Goal: Task Accomplishment & Management: Use online tool/utility

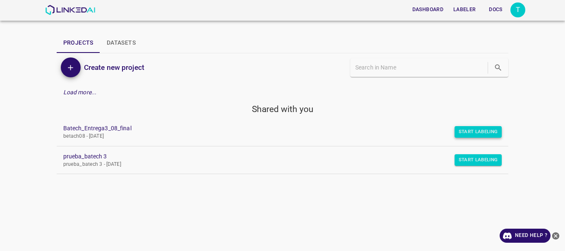
click at [483, 132] on button "Start Labeling" at bounding box center [479, 132] width 48 height 12
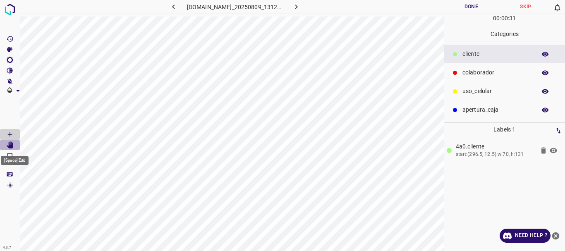
click at [8, 143] on icon "[Space] Edit" at bounding box center [9, 144] width 7 height 7
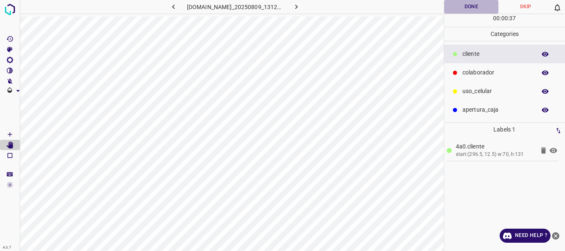
click at [467, 7] on button "Done" at bounding box center [471, 7] width 55 height 14
click at [299, 5] on icon "button" at bounding box center [296, 6] width 9 height 9
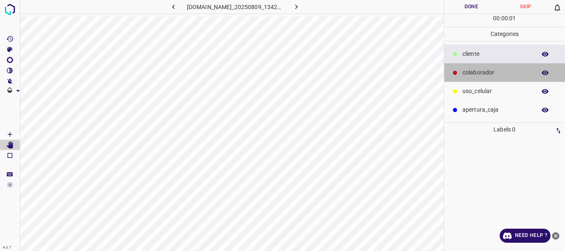
click at [490, 74] on p "colaborador" at bounding box center [496, 72] width 69 height 9
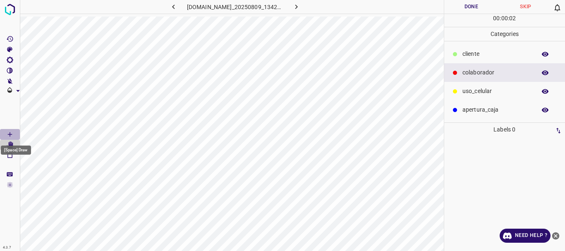
click at [8, 134] on icon "[Space] Draw" at bounding box center [9, 134] width 7 height 7
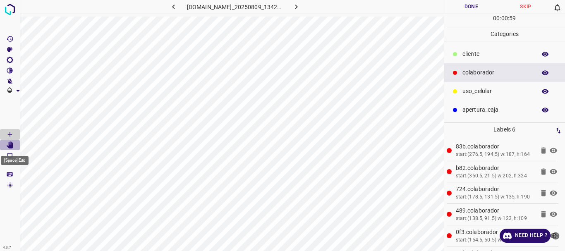
click at [11, 146] on icon "[Space] Edit" at bounding box center [10, 144] width 7 height 7
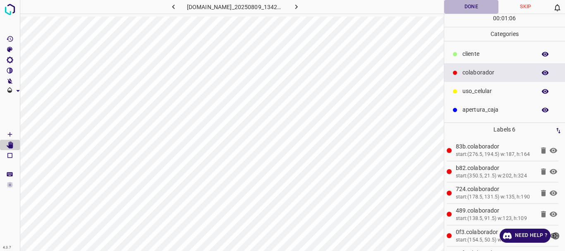
click at [469, 11] on button "Done" at bounding box center [471, 7] width 55 height 14
click at [304, 12] on button "button" at bounding box center [296, 7] width 26 height 14
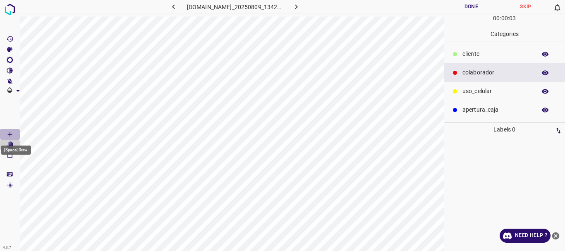
click at [14, 131] on Draw"] "[Space] Draw" at bounding box center [10, 134] width 20 height 11
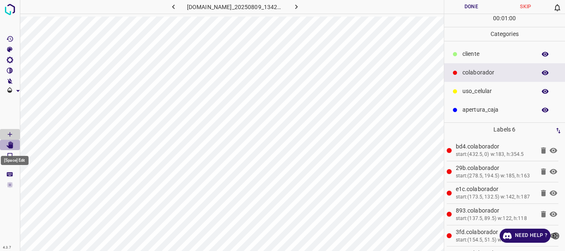
click at [10, 145] on icon "[Space] Edit" at bounding box center [10, 144] width 7 height 7
click at [464, 4] on button "Done" at bounding box center [471, 7] width 55 height 14
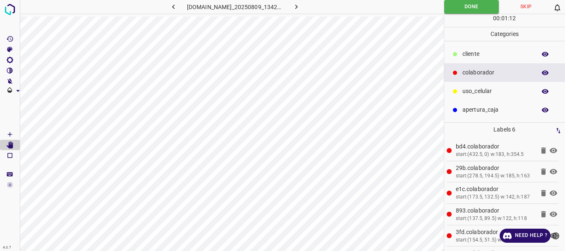
click at [301, 5] on icon "button" at bounding box center [296, 6] width 9 height 9
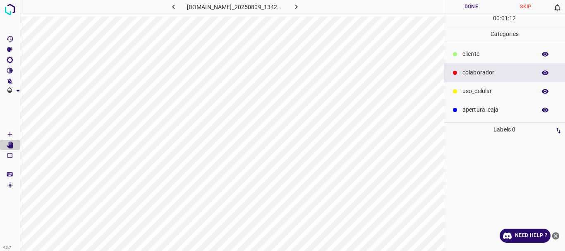
click at [9, 134] on icon "[Space] Draw" at bounding box center [9, 134] width 7 height 7
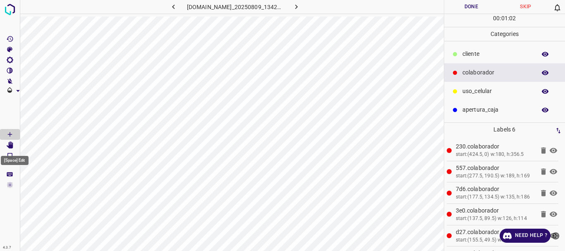
drag, startPoint x: 9, startPoint y: 147, endPoint x: 13, endPoint y: 142, distance: 6.1
click at [10, 146] on icon "[Space] Edit" at bounding box center [10, 144] width 7 height 7
click at [475, 5] on button "Done" at bounding box center [471, 7] width 55 height 14
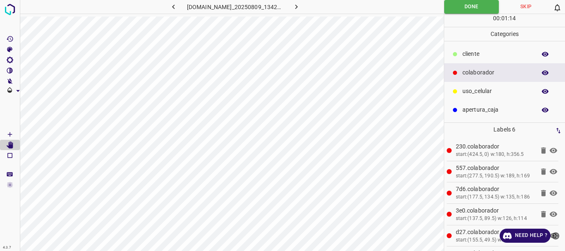
click at [298, 6] on icon "button" at bounding box center [296, 7] width 2 height 5
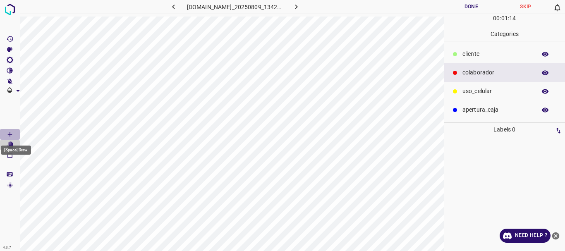
click at [8, 135] on icon "[Space] Draw" at bounding box center [9, 134] width 7 height 7
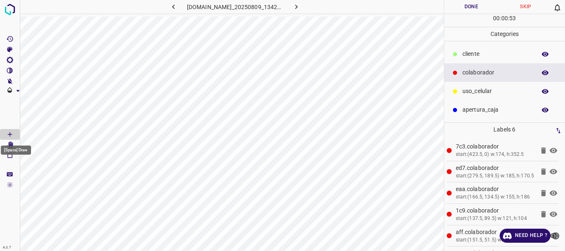
click at [11, 144] on div "[Space] Draw" at bounding box center [16, 148] width 32 height 16
click at [11, 144] on icon "[Space] Edit" at bounding box center [10, 144] width 7 height 7
click at [481, 8] on button "Done" at bounding box center [471, 7] width 55 height 14
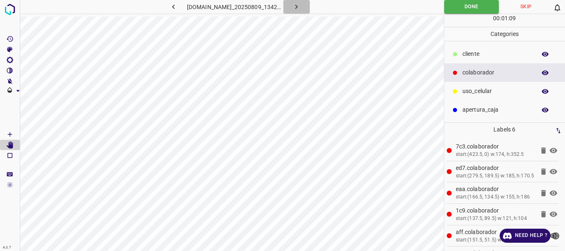
click at [301, 8] on icon "button" at bounding box center [296, 6] width 9 height 9
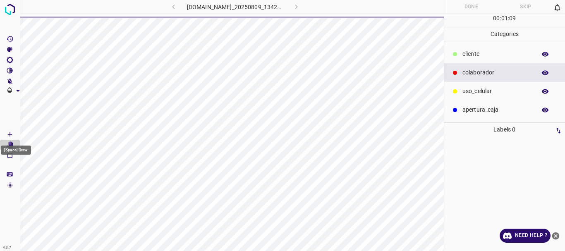
click at [5, 136] on Draw"] "[Space] Draw" at bounding box center [10, 134] width 20 height 11
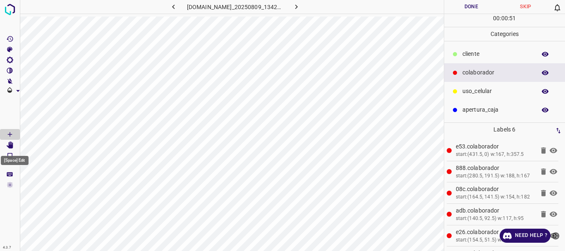
click at [11, 145] on icon "[Space] Edit" at bounding box center [10, 144] width 7 height 7
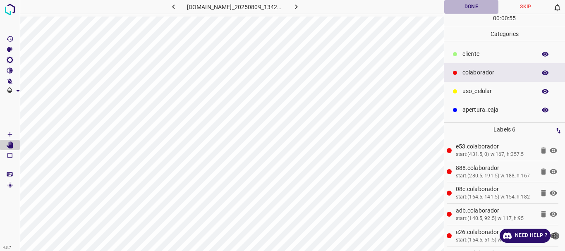
click at [465, 7] on button "Done" at bounding box center [471, 7] width 55 height 14
click at [299, 4] on icon "button" at bounding box center [296, 6] width 9 height 9
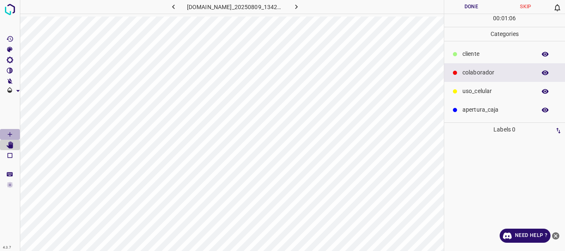
click at [12, 133] on icon "[Space] Draw" at bounding box center [9, 134] width 7 height 7
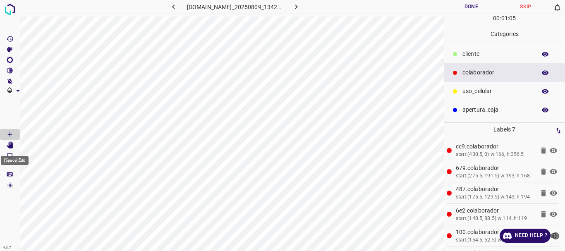
click at [13, 143] on icon "[Space] Edit" at bounding box center [10, 144] width 7 height 7
click at [468, 6] on button "Done" at bounding box center [471, 7] width 55 height 14
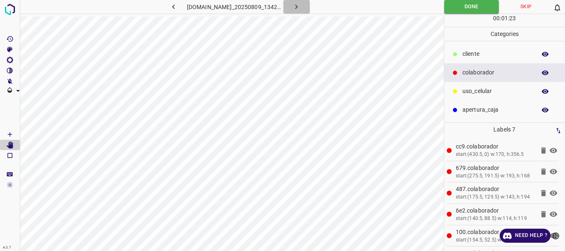
click at [301, 6] on icon "button" at bounding box center [296, 6] width 9 height 9
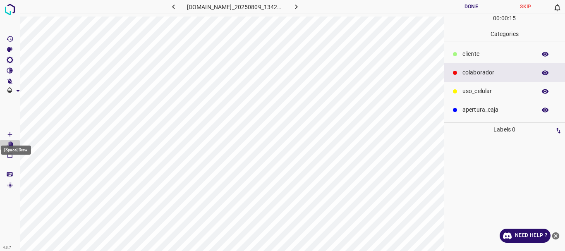
click at [10, 134] on icon "[Space] Draw" at bounding box center [9, 134] width 7 height 7
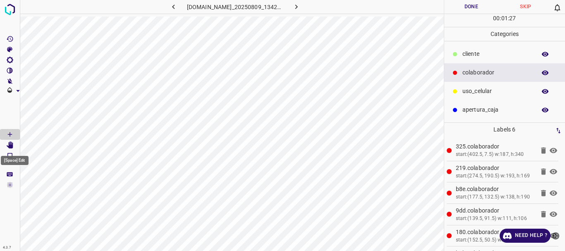
click at [14, 145] on Edit"] "[Space] Edit" at bounding box center [10, 145] width 20 height 11
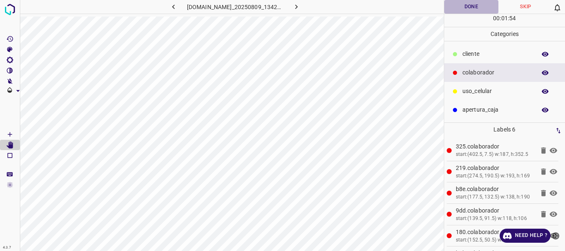
click at [475, 3] on button "Done" at bounding box center [471, 7] width 55 height 14
click at [298, 7] on icon "button" at bounding box center [296, 7] width 2 height 5
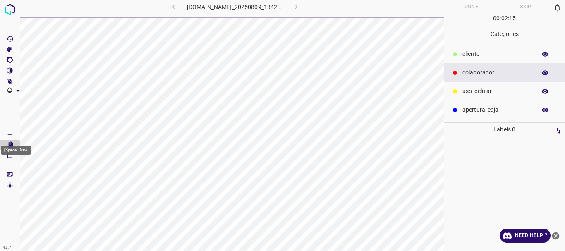
click at [10, 134] on icon "[Space] Draw" at bounding box center [9, 134] width 7 height 7
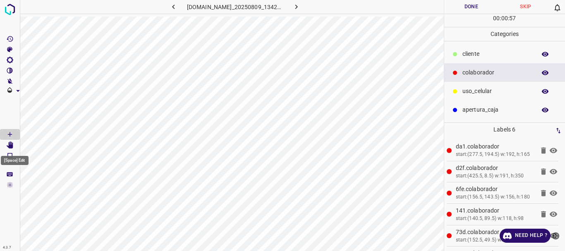
click at [15, 147] on Edit"] "[Space] Edit" at bounding box center [10, 145] width 20 height 11
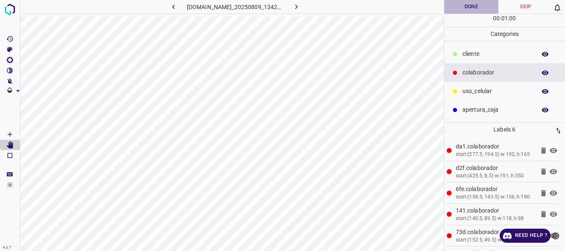
click at [469, 7] on button "Done" at bounding box center [471, 7] width 55 height 14
click at [301, 6] on icon "button" at bounding box center [296, 6] width 9 height 9
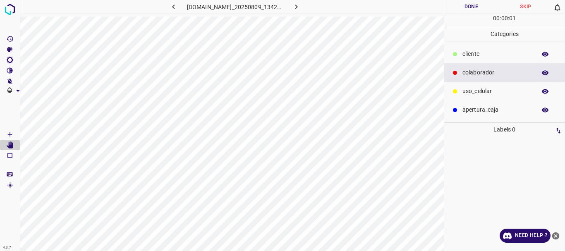
click at [10, 136] on icon "[Space] Draw" at bounding box center [9, 134] width 7 height 7
click at [14, 135] on Draw"] "[Space] Draw" at bounding box center [10, 134] width 20 height 11
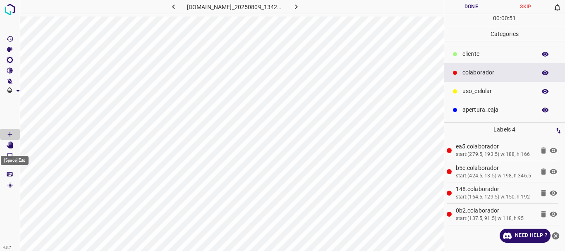
click at [7, 146] on icon "[Space] Edit" at bounding box center [10, 144] width 7 height 7
click at [9, 147] on icon "[Space] Edit" at bounding box center [10, 144] width 7 height 7
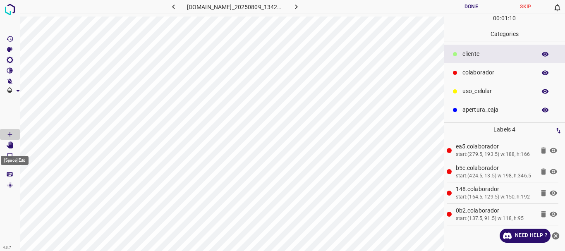
click at [11, 145] on icon "[Space] Edit" at bounding box center [10, 144] width 7 height 7
click at [5, 134] on Draw"] "[Space] Draw" at bounding box center [10, 134] width 20 height 11
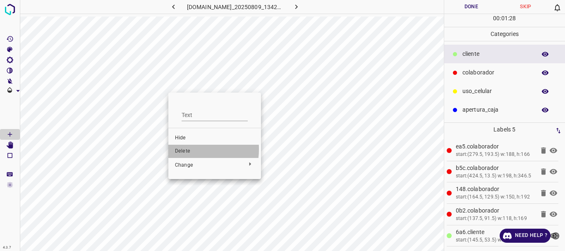
click at [182, 149] on span "Delete" at bounding box center [214, 151] width 79 height 7
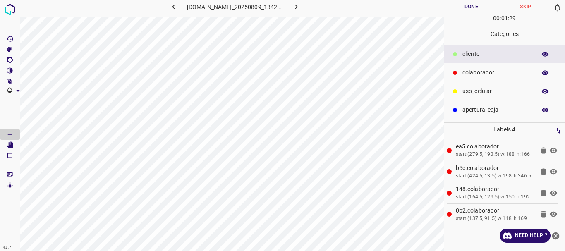
click at [471, 70] on p "colaborador" at bounding box center [496, 72] width 69 height 9
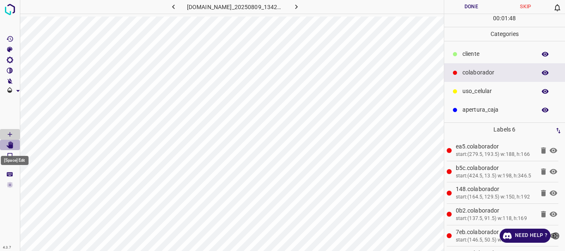
click at [11, 143] on icon "[Space] Edit" at bounding box center [10, 144] width 7 height 7
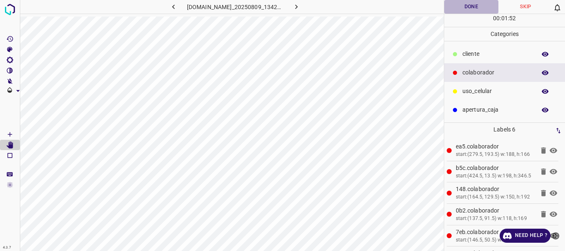
click at [467, 5] on button "Done" at bounding box center [471, 7] width 55 height 14
click at [301, 8] on icon "button" at bounding box center [296, 6] width 9 height 9
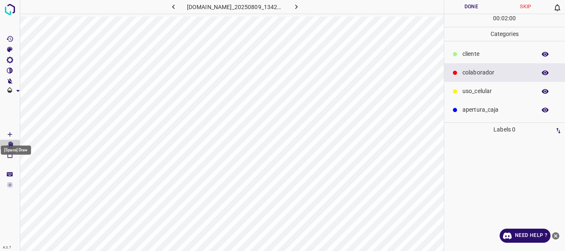
click at [8, 134] on icon "[Space] Draw" at bounding box center [9, 134] width 7 height 7
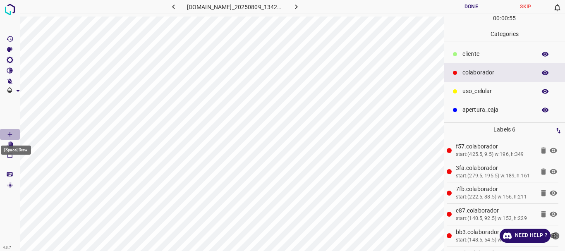
click at [8, 136] on icon "[Space] Draw" at bounding box center [9, 134] width 7 height 7
click at [3, 143] on Edit"] "[Space] Edit" at bounding box center [10, 145] width 20 height 11
click at [462, 2] on button "Done" at bounding box center [471, 7] width 55 height 14
click at [300, 8] on icon "button" at bounding box center [296, 6] width 9 height 9
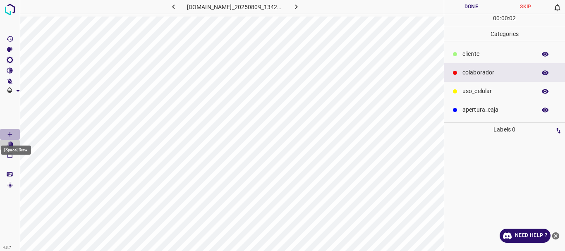
click at [8, 134] on icon "[Space] Draw" at bounding box center [10, 134] width 4 height 4
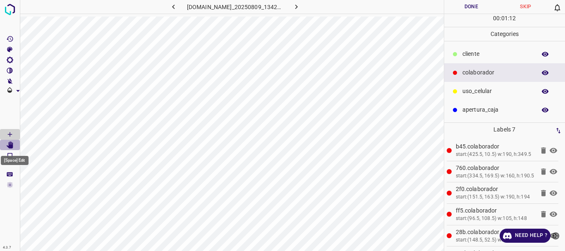
click at [9, 146] on icon "[Space] Edit" at bounding box center [10, 144] width 7 height 7
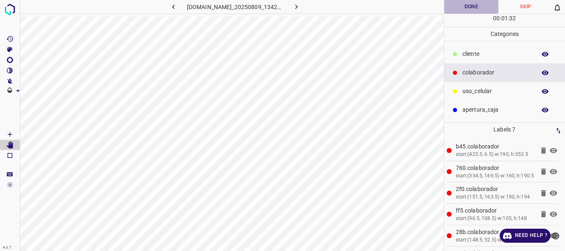
click at [460, 5] on button "Done" at bounding box center [471, 7] width 55 height 14
click at [297, 3] on button "button" at bounding box center [296, 7] width 26 height 14
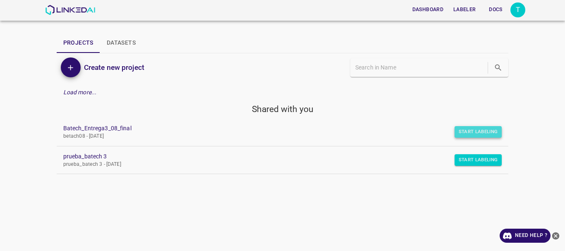
click at [476, 132] on button "Start Labeling" at bounding box center [479, 132] width 48 height 12
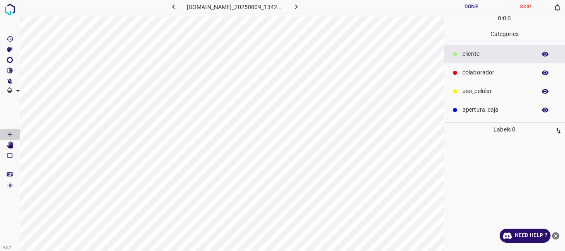
click at [479, 73] on p "colaborador" at bounding box center [496, 72] width 69 height 9
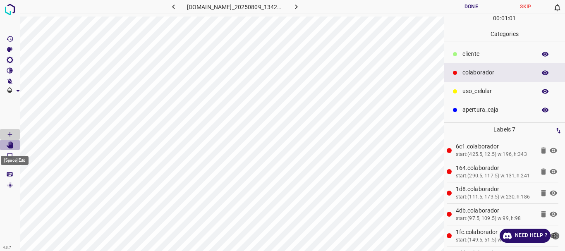
click at [10, 146] on icon "[Space] Edit" at bounding box center [10, 144] width 7 height 7
click at [462, 9] on button "Done" at bounding box center [471, 7] width 55 height 14
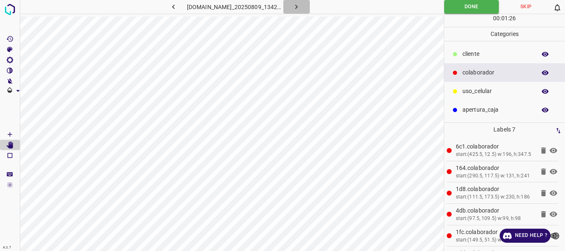
click at [301, 7] on icon "button" at bounding box center [296, 6] width 9 height 9
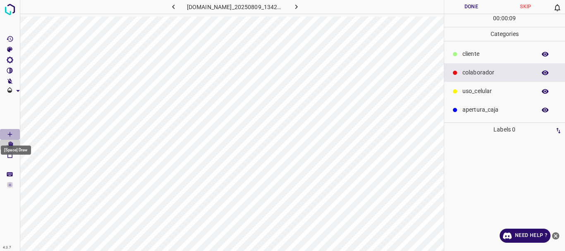
click at [13, 132] on icon "[Space] Draw" at bounding box center [9, 134] width 7 height 7
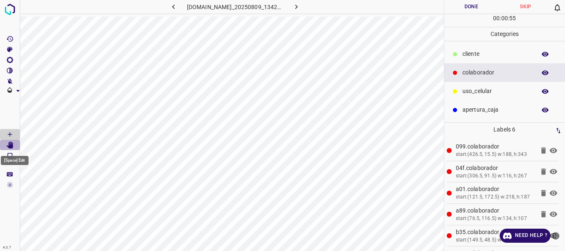
click at [9, 145] on icon "[Space] Edit" at bounding box center [9, 144] width 7 height 7
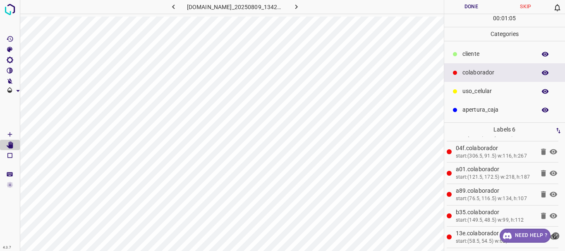
click at [550, 236] on link "Need Help ?" at bounding box center [525, 236] width 51 height 14
click at [464, 4] on button "Done" at bounding box center [471, 7] width 55 height 14
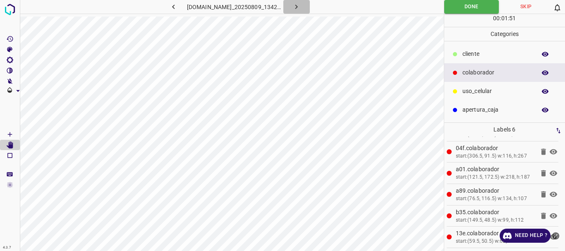
click at [300, 10] on icon "button" at bounding box center [296, 6] width 9 height 9
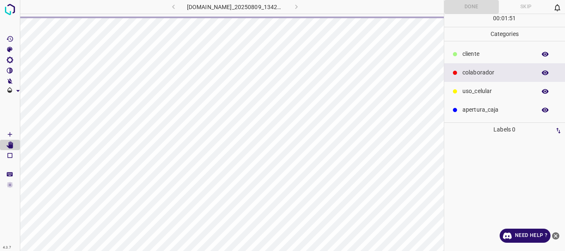
scroll to position [0, 0]
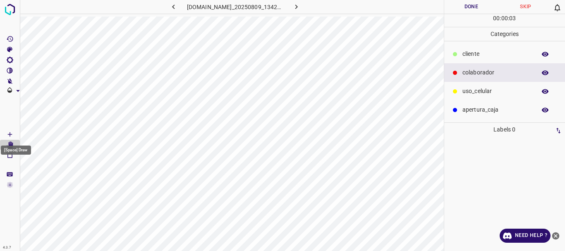
click at [4, 134] on Draw"] "[Space] Draw" at bounding box center [10, 134] width 20 height 11
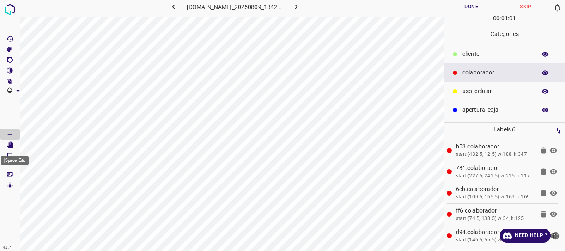
click at [13, 146] on icon "[Space] Edit" at bounding box center [10, 144] width 7 height 7
click at [465, 7] on button "Done" at bounding box center [471, 7] width 55 height 14
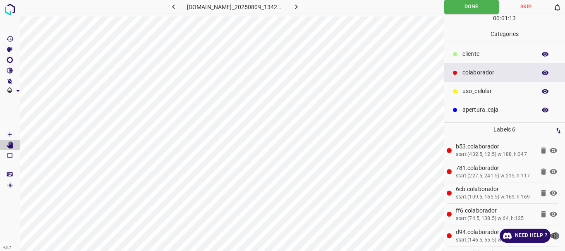
click at [301, 7] on icon "button" at bounding box center [296, 6] width 9 height 9
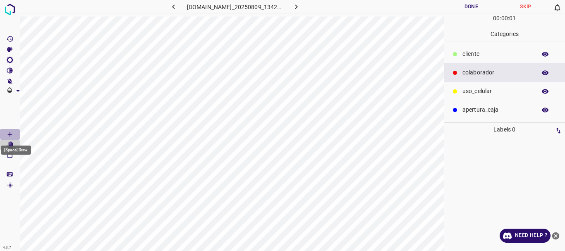
click at [10, 132] on icon "[Space] Draw" at bounding box center [9, 134] width 7 height 7
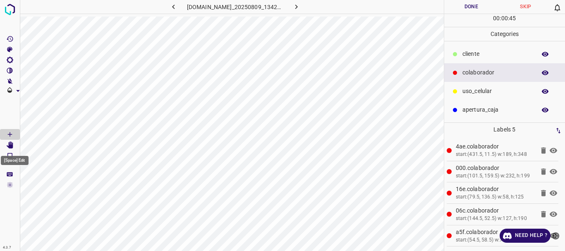
click at [4, 144] on Edit"] "[Space] Edit" at bounding box center [10, 145] width 20 height 11
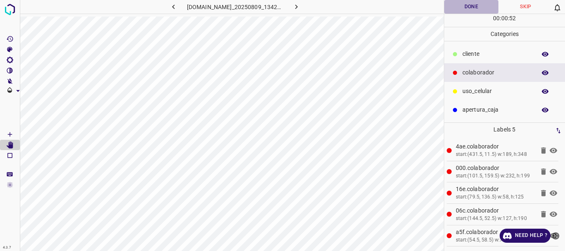
click at [461, 7] on button "Done" at bounding box center [471, 7] width 55 height 14
click at [301, 9] on icon "button" at bounding box center [296, 6] width 9 height 9
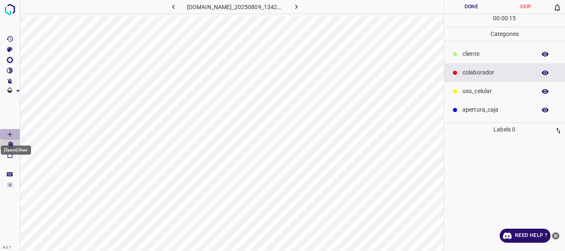
drag, startPoint x: 14, startPoint y: 131, endPoint x: 18, endPoint y: 124, distance: 8.3
click at [14, 131] on Draw"] "[Space] Draw" at bounding box center [10, 134] width 20 height 11
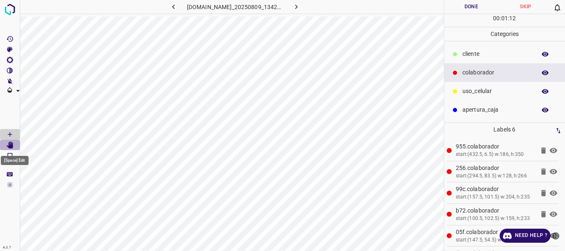
click at [10, 144] on icon "[Space] Edit" at bounding box center [10, 144] width 7 height 7
click at [459, 5] on button "Done" at bounding box center [471, 7] width 55 height 14
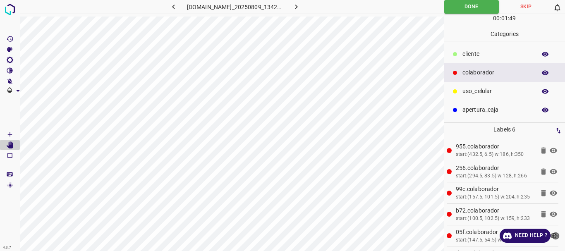
click at [301, 10] on icon "button" at bounding box center [296, 6] width 9 height 9
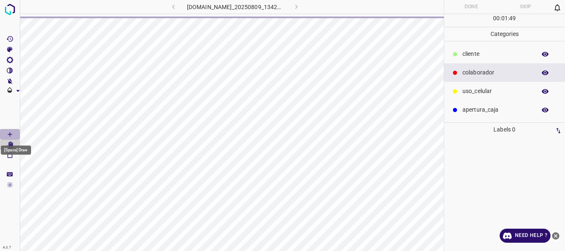
click at [7, 136] on icon "[Space] Draw" at bounding box center [9, 134] width 7 height 7
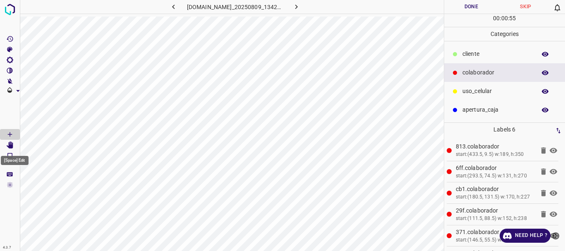
click at [10, 149] on Edit"] "[Space] Edit" at bounding box center [10, 145] width 20 height 11
click at [471, 5] on button "Done" at bounding box center [471, 7] width 55 height 14
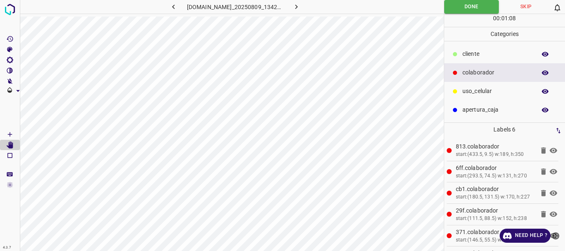
click at [299, 11] on icon "button" at bounding box center [296, 6] width 9 height 9
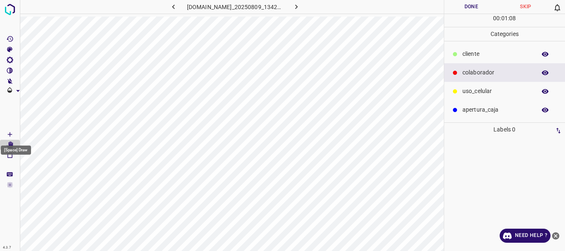
click at [9, 135] on icon "[Space] Draw" at bounding box center [9, 134] width 7 height 7
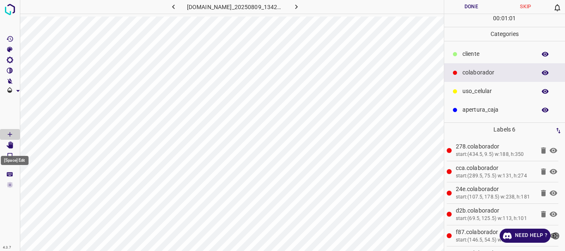
click at [6, 143] on Edit"] "[Space] Edit" at bounding box center [10, 145] width 20 height 11
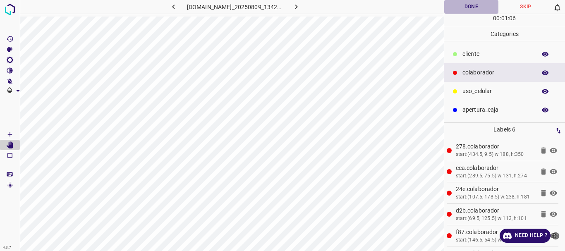
click at [467, 8] on button "Done" at bounding box center [471, 7] width 55 height 14
click at [301, 10] on icon "button" at bounding box center [296, 6] width 9 height 9
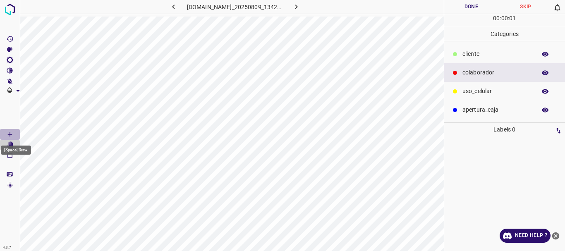
click at [9, 136] on icon "[Space] Draw" at bounding box center [9, 134] width 7 height 7
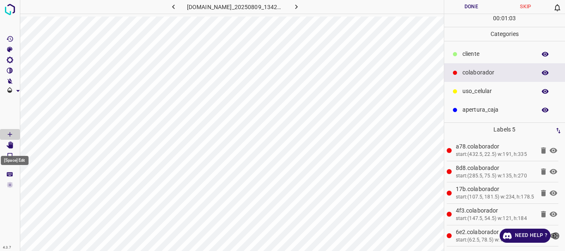
click at [11, 148] on icon "[Space] Edit" at bounding box center [10, 144] width 7 height 7
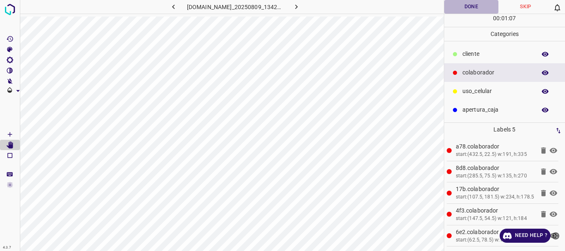
click at [478, 8] on button "Done" at bounding box center [471, 7] width 55 height 14
click at [298, 10] on icon "button" at bounding box center [296, 6] width 9 height 9
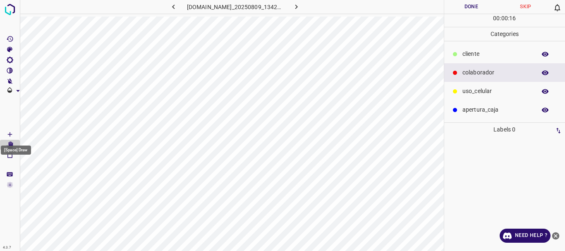
click at [12, 133] on icon "[Space] Draw" at bounding box center [9, 134] width 7 height 7
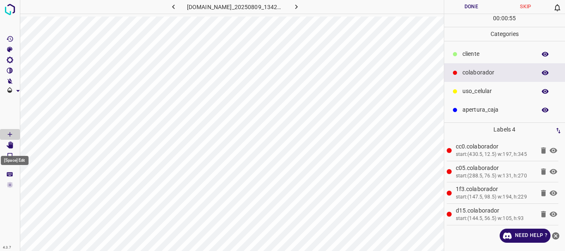
click at [8, 145] on icon "[Space] Edit" at bounding box center [9, 144] width 7 height 7
click at [461, 5] on button "Done" at bounding box center [471, 7] width 55 height 14
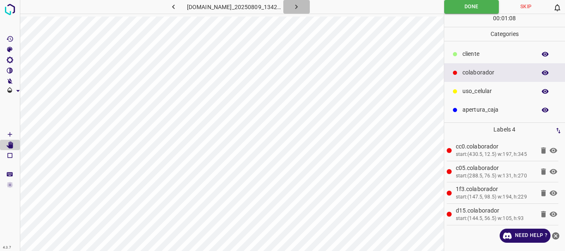
click at [308, 4] on button "button" at bounding box center [296, 7] width 26 height 14
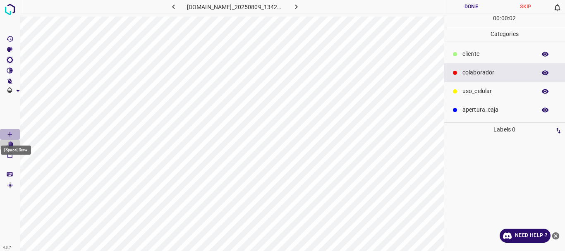
click at [2, 130] on Draw"] "[Space] Draw" at bounding box center [10, 134] width 20 height 11
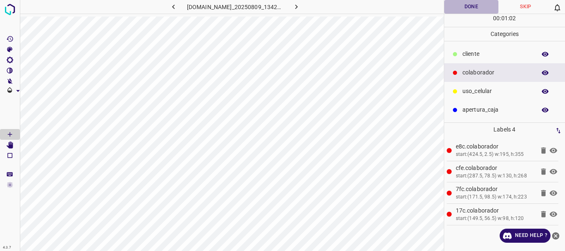
click at [461, 6] on button "Done" at bounding box center [471, 7] width 55 height 14
click at [301, 2] on icon "button" at bounding box center [296, 6] width 9 height 9
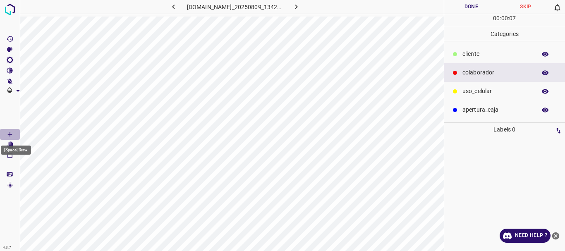
click at [6, 136] on icon "[Space] Draw" at bounding box center [9, 134] width 7 height 7
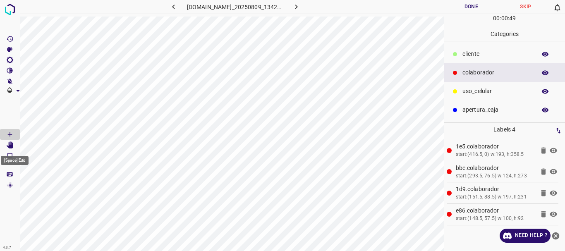
click at [9, 146] on icon "[Space] Edit" at bounding box center [10, 144] width 7 height 7
click at [475, 58] on p "​​cliente" at bounding box center [496, 54] width 69 height 9
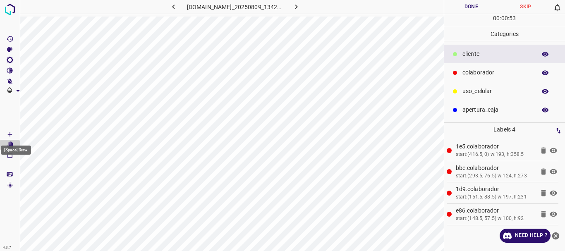
click at [8, 135] on icon "[Space] Draw" at bounding box center [9, 134] width 7 height 7
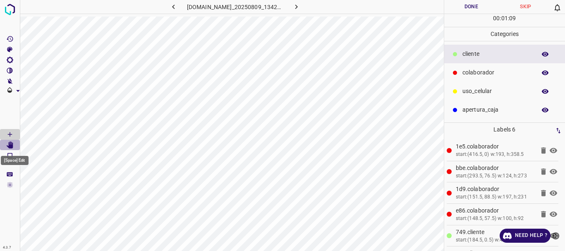
click at [7, 147] on icon "[Space] Edit" at bounding box center [9, 144] width 7 height 7
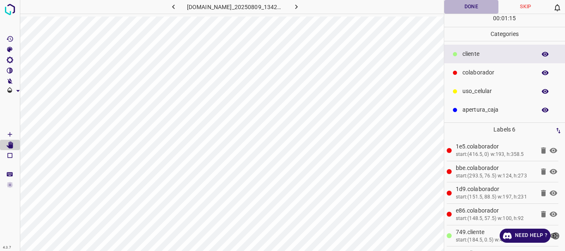
click at [477, 10] on button "Done" at bounding box center [471, 7] width 55 height 14
click at [299, 8] on icon "button" at bounding box center [296, 6] width 9 height 9
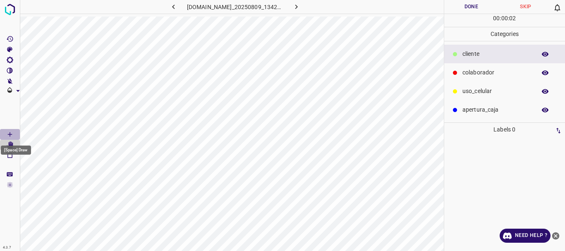
click at [7, 132] on icon "[Space] Draw" at bounding box center [9, 134] width 7 height 7
click at [479, 74] on p "colaborador" at bounding box center [496, 72] width 69 height 9
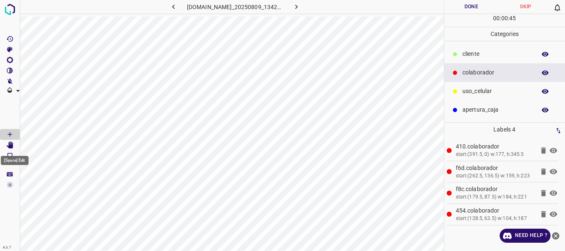
click at [1, 145] on Edit"] "[Space] Edit" at bounding box center [10, 145] width 20 height 11
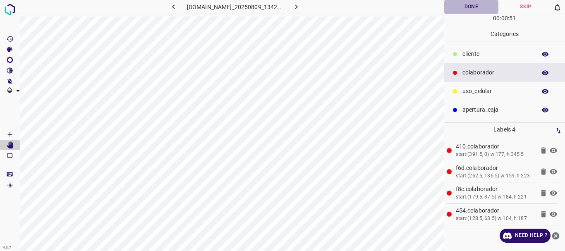
click at [481, 7] on button "Done" at bounding box center [471, 7] width 55 height 14
click at [301, 10] on icon "button" at bounding box center [296, 6] width 9 height 9
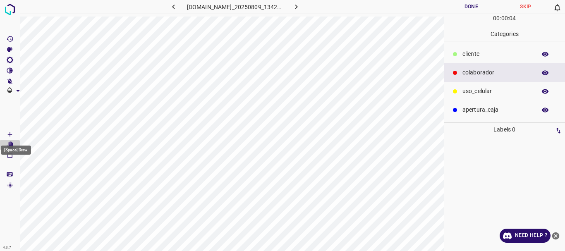
click at [6, 133] on Draw"] "[Space] Draw" at bounding box center [10, 134] width 20 height 11
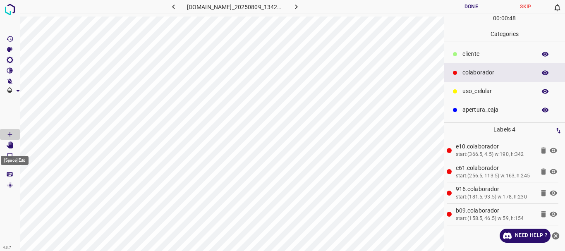
click at [10, 144] on icon "[Space] Edit" at bounding box center [10, 144] width 7 height 7
click at [464, 8] on button "Done" at bounding box center [471, 7] width 55 height 14
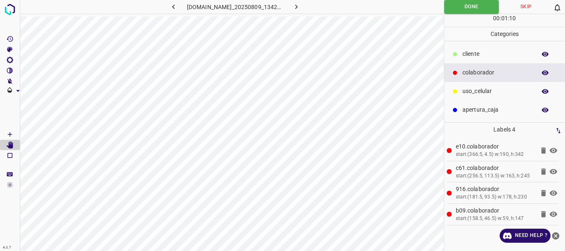
click at [301, 5] on icon "button" at bounding box center [296, 6] width 9 height 9
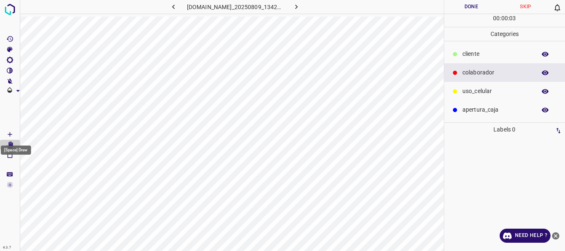
click at [6, 134] on Draw"] "[Space] Draw" at bounding box center [10, 134] width 20 height 11
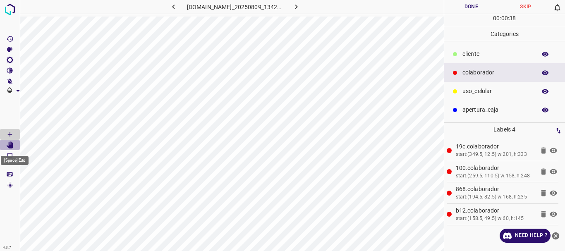
click at [10, 143] on icon "[Space] Edit" at bounding box center [10, 144] width 7 height 7
drag, startPoint x: 471, startPoint y: 2, endPoint x: 467, endPoint y: 3, distance: 4.3
click at [469, 2] on button "Done" at bounding box center [471, 7] width 55 height 14
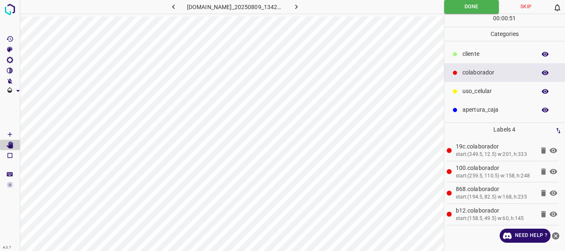
click at [301, 6] on icon "button" at bounding box center [296, 6] width 9 height 9
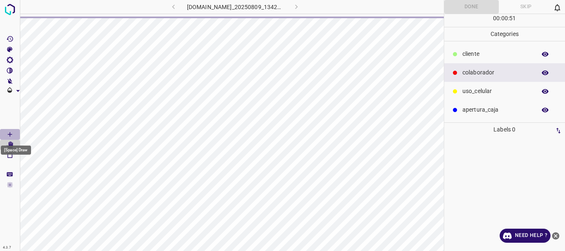
click at [10, 134] on icon "[Space] Draw" at bounding box center [9, 134] width 7 height 7
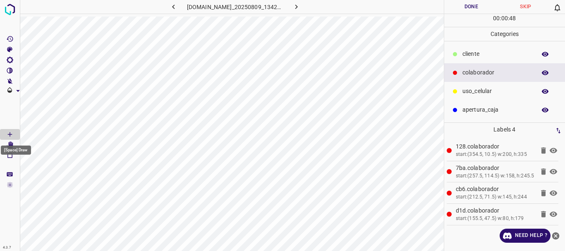
click at [12, 144] on div "[Space] Draw" at bounding box center [16, 148] width 32 height 16
click at [16, 146] on Edit"] "[Space] Edit" at bounding box center [10, 145] width 20 height 11
click at [460, 5] on button "Done" at bounding box center [471, 7] width 55 height 14
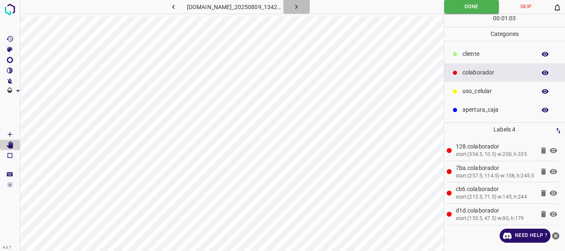
click at [301, 5] on icon "button" at bounding box center [296, 6] width 9 height 9
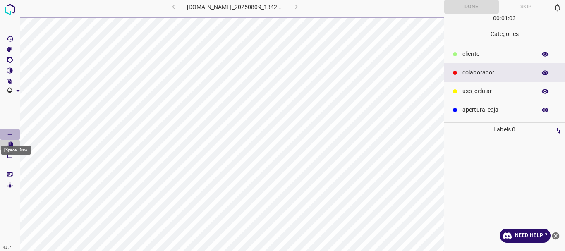
click at [9, 137] on icon "[Space] Draw" at bounding box center [9, 134] width 7 height 7
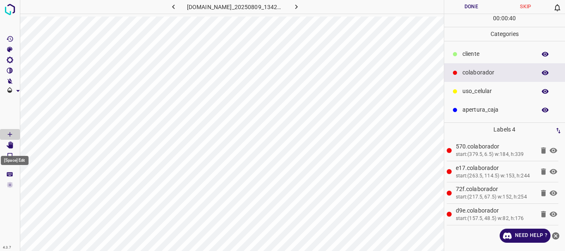
click at [5, 146] on Edit"] "[Space] Edit" at bounding box center [10, 145] width 20 height 11
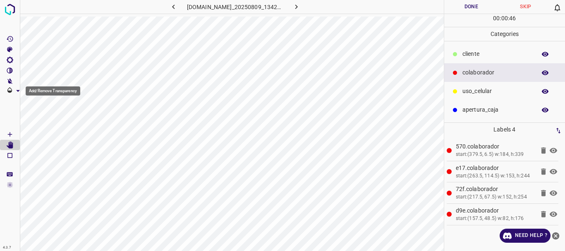
click at [41, 87] on div "Add/Remove Transparency" at bounding box center [53, 90] width 55 height 9
click at [465, 6] on button "Done" at bounding box center [471, 7] width 55 height 14
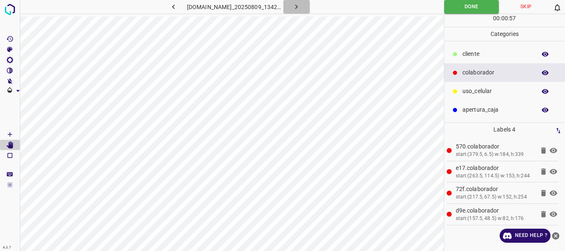
click at [301, 6] on icon "button" at bounding box center [296, 6] width 9 height 9
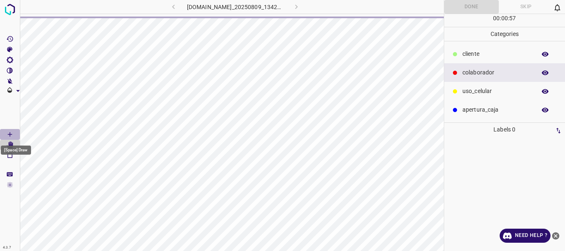
click at [12, 136] on icon "[Space] Draw" at bounding box center [9, 134] width 7 height 7
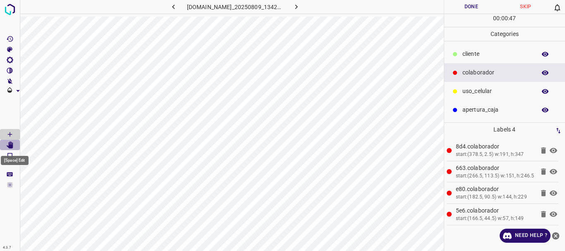
click at [10, 141] on Edit"] "[Space] Edit" at bounding box center [10, 145] width 20 height 11
click at [475, 5] on button "Done" at bounding box center [471, 7] width 55 height 14
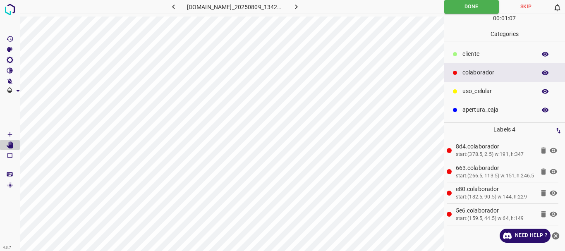
click at [301, 4] on icon "button" at bounding box center [296, 6] width 9 height 9
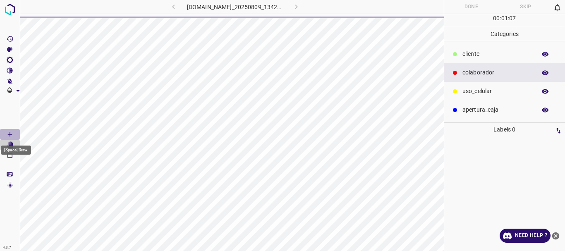
click at [6, 129] on Draw"] "[Space] Draw" at bounding box center [10, 134] width 20 height 11
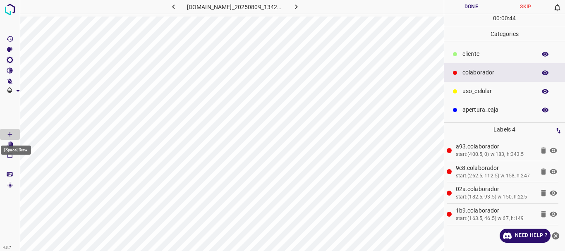
click at [9, 143] on div "[Space] Draw" at bounding box center [16, 148] width 32 height 16
click at [15, 142] on Edit"] "[Space] Edit" at bounding box center [10, 145] width 20 height 11
click at [461, 8] on button "Done" at bounding box center [471, 7] width 55 height 14
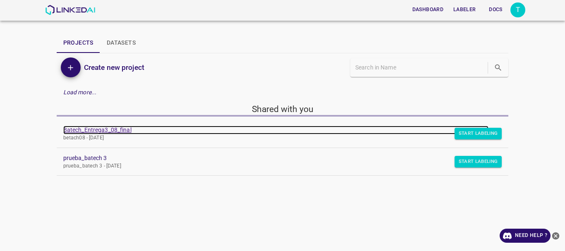
click at [97, 132] on link "Batech_Entrega3_08_final" at bounding box center [276, 130] width 426 height 9
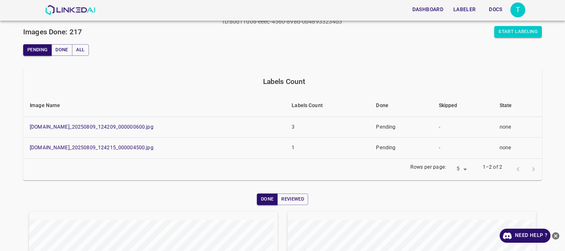
scroll to position [53, 0]
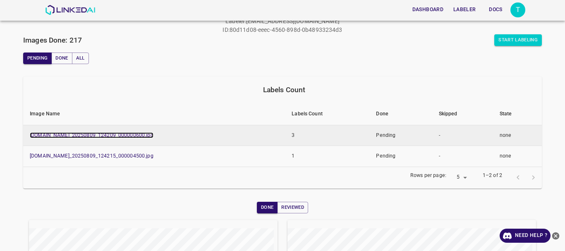
click at [150, 136] on link "[DOMAIN_NAME]_20250809_124209_000000600.jpg" at bounding box center [92, 135] width 124 height 6
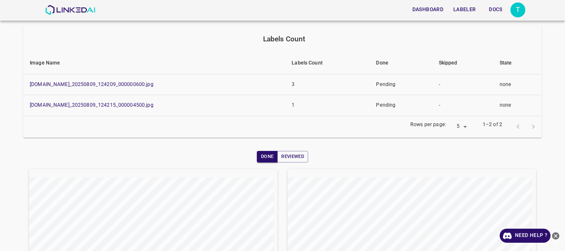
scroll to position [53, 0]
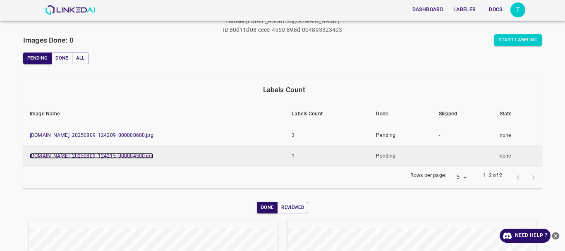
click at [151, 155] on link "[DOMAIN_NAME]_20250809_124215_000004500.jpg" at bounding box center [92, 156] width 124 height 6
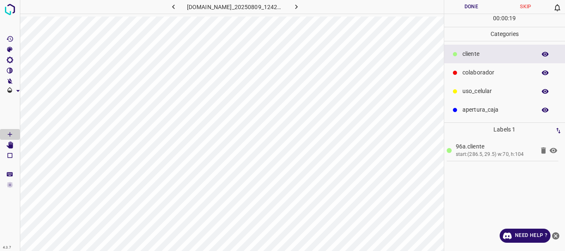
click at [467, 6] on button "Done" at bounding box center [471, 7] width 55 height 14
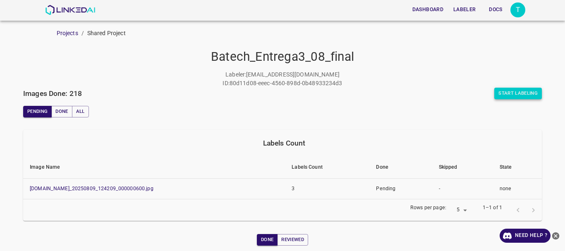
click at [521, 95] on button "Start Labeling" at bounding box center [518, 94] width 48 height 12
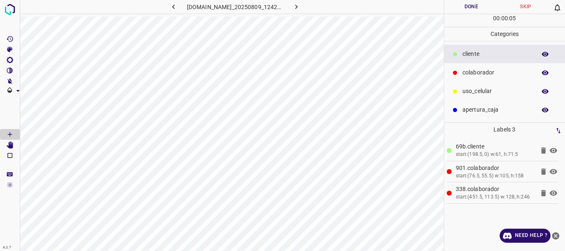
click at [472, 10] on button "Done" at bounding box center [471, 7] width 55 height 14
click at [300, 8] on icon "button" at bounding box center [296, 6] width 9 height 9
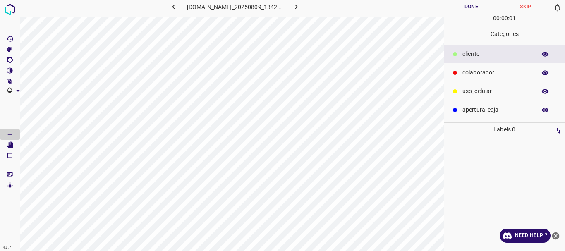
click at [490, 76] on p "colaborador" at bounding box center [496, 72] width 69 height 9
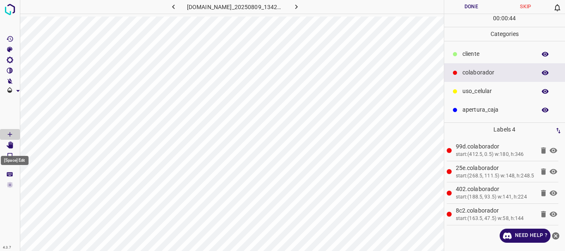
click at [14, 142] on Edit"] "[Space] Edit" at bounding box center [10, 145] width 20 height 11
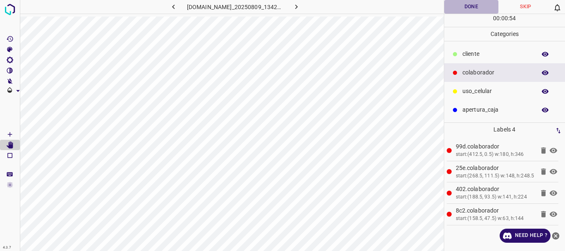
click at [463, 4] on button "Done" at bounding box center [471, 7] width 55 height 14
click at [307, 11] on button "button" at bounding box center [296, 7] width 26 height 14
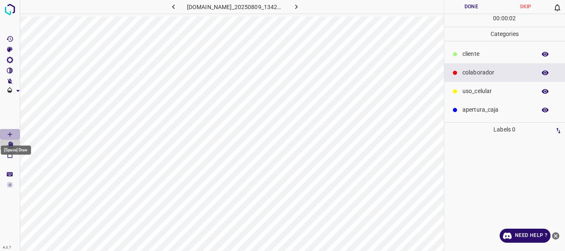
click at [11, 135] on icon "[Space] Draw" at bounding box center [9, 134] width 7 height 7
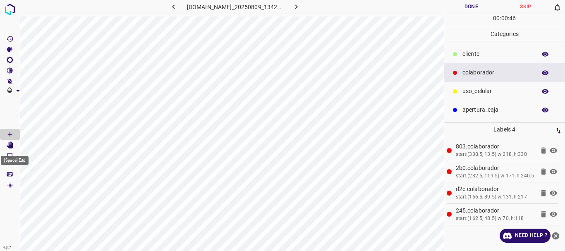
click at [13, 146] on icon "[Space] Edit" at bounding box center [10, 144] width 7 height 7
click at [467, 11] on button "Done" at bounding box center [471, 7] width 55 height 14
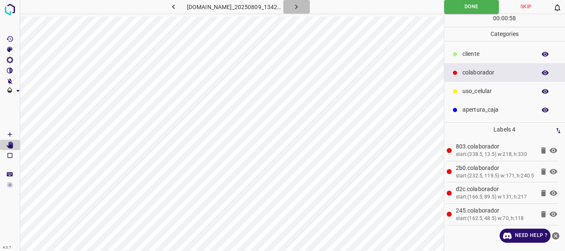
click at [301, 8] on icon "button" at bounding box center [296, 6] width 9 height 9
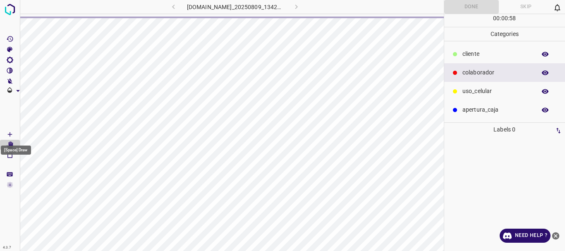
click at [12, 132] on icon "[Space] Draw" at bounding box center [9, 134] width 7 height 7
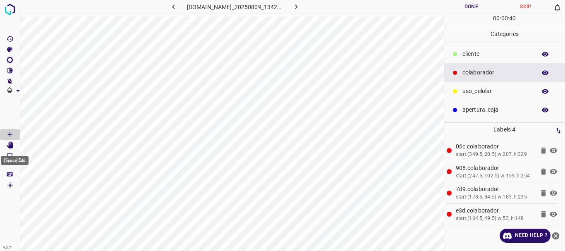
click at [15, 146] on Edit"] "[Space] Edit" at bounding box center [10, 145] width 20 height 11
click at [476, 4] on button "Done" at bounding box center [471, 7] width 55 height 14
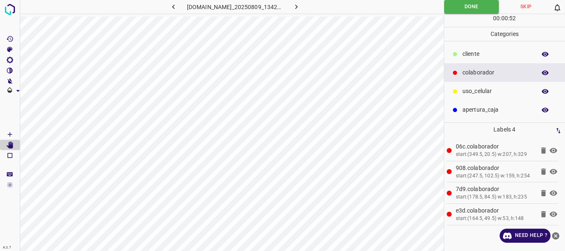
click at [301, 9] on icon "button" at bounding box center [296, 6] width 9 height 9
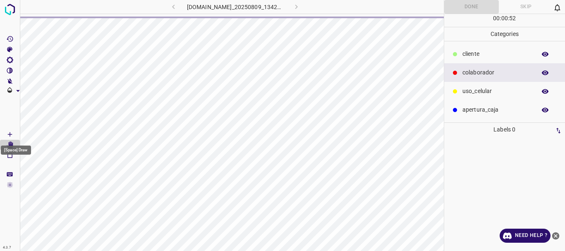
click at [12, 133] on icon "[Space] Draw" at bounding box center [9, 134] width 7 height 7
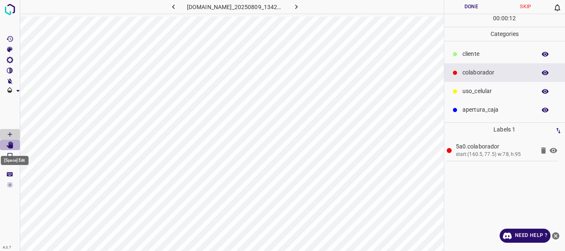
click at [5, 148] on Edit"] "[Space] Edit" at bounding box center [10, 145] width 20 height 11
click at [473, 51] on p "​​cliente" at bounding box center [496, 54] width 69 height 9
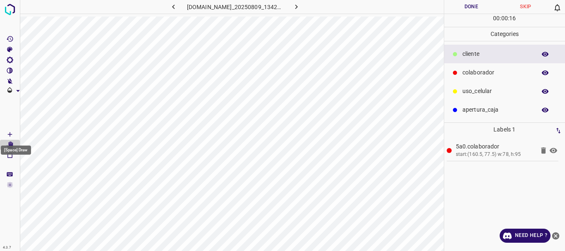
click at [11, 133] on icon "[Space] Draw" at bounding box center [9, 134] width 7 height 7
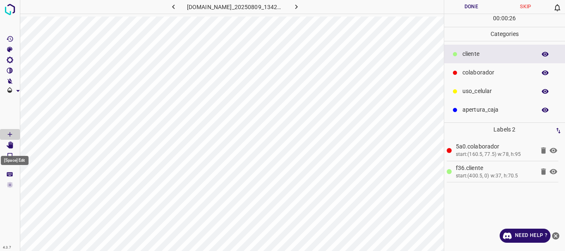
click at [10, 146] on icon "[Space] Edit" at bounding box center [10, 144] width 7 height 7
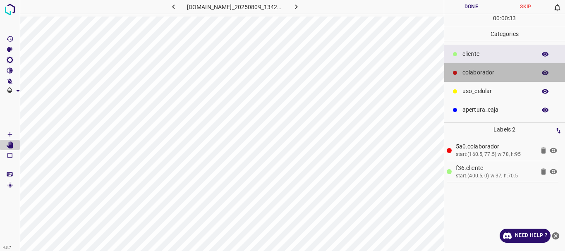
click at [457, 71] on icon at bounding box center [454, 72] width 5 height 5
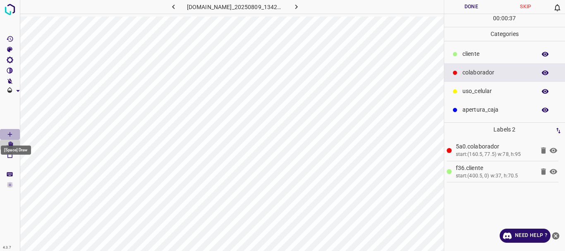
click at [11, 134] on icon "[Space] Draw" at bounding box center [9, 134] width 7 height 7
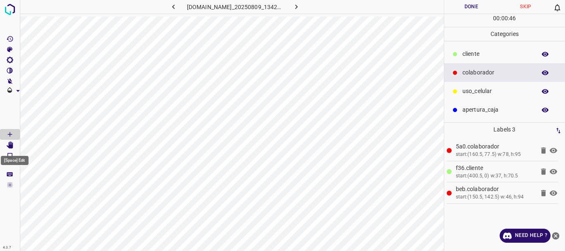
click at [7, 145] on icon "[Space] Edit" at bounding box center [9, 144] width 7 height 7
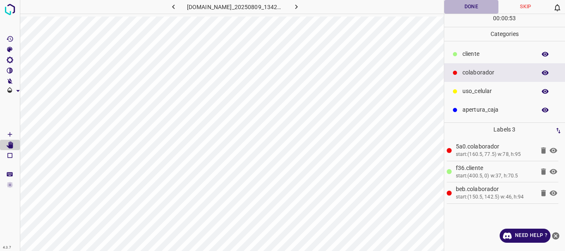
click at [473, 6] on button "Done" at bounding box center [471, 7] width 55 height 14
click at [298, 8] on icon "button" at bounding box center [296, 7] width 2 height 5
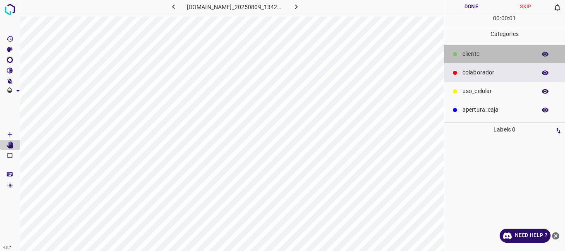
click at [480, 49] on div "​​cliente" at bounding box center [504, 54] width 121 height 19
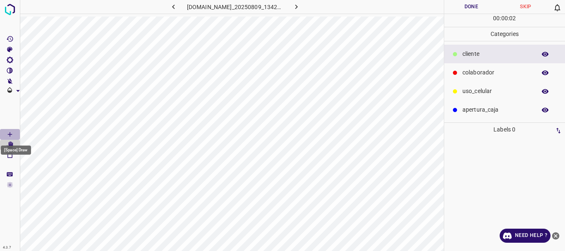
click at [12, 130] on Draw"] "[Space] Draw" at bounding box center [10, 134] width 20 height 11
click at [477, 91] on p "uso_celular" at bounding box center [496, 91] width 69 height 9
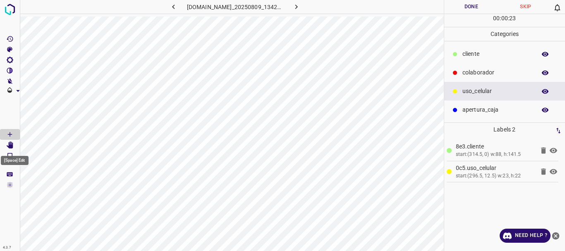
click at [10, 146] on icon "[Space] Edit" at bounding box center [10, 144] width 7 height 7
click at [474, 4] on button "Done" at bounding box center [471, 7] width 55 height 14
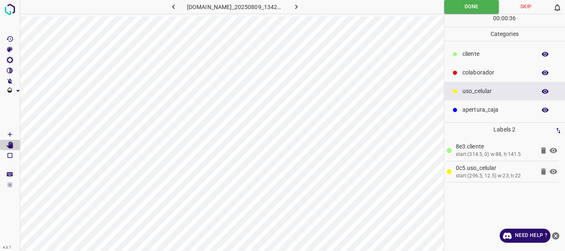
click at [296, 7] on button "button" at bounding box center [296, 7] width 26 height 14
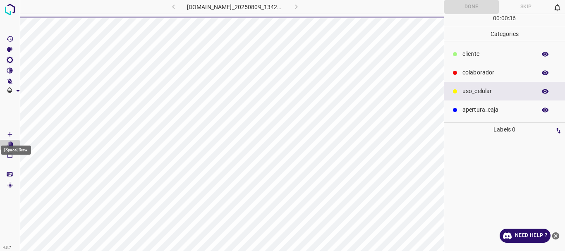
click at [6, 134] on Draw"] "[Space] Draw" at bounding box center [10, 134] width 20 height 11
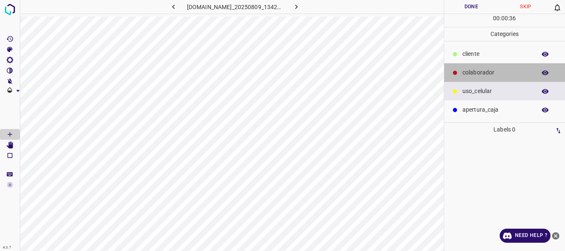
click at [476, 75] on p "colaborador" at bounding box center [496, 72] width 69 height 9
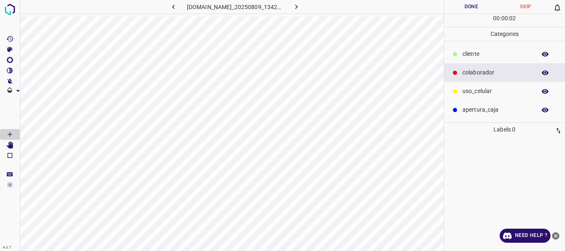
click at [491, 49] on div "​​cliente" at bounding box center [504, 54] width 121 height 19
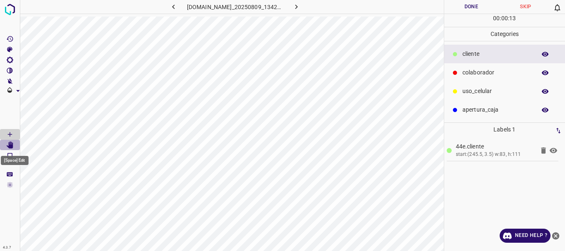
click at [9, 147] on icon "[Space] Edit" at bounding box center [10, 144] width 7 height 7
click at [15, 135] on Draw"] "[Space] Draw" at bounding box center [10, 134] width 20 height 11
click at [473, 89] on p "uso_celular" at bounding box center [496, 91] width 69 height 9
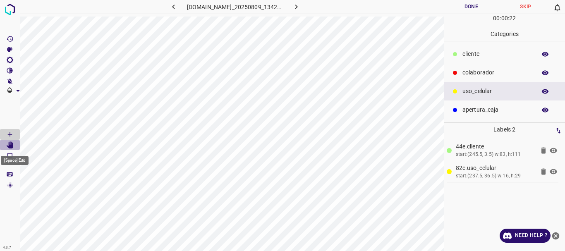
click at [11, 147] on icon "[Space] Edit" at bounding box center [10, 144] width 7 height 7
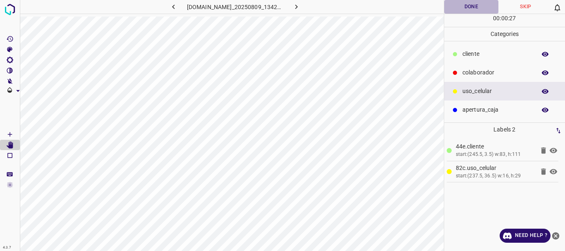
click at [466, 5] on button "Done" at bounding box center [471, 7] width 55 height 14
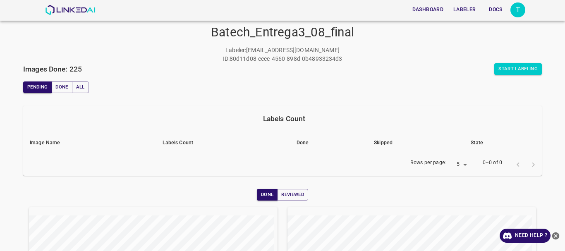
scroll to position [12, 0]
